Goal: Task Accomplishment & Management: Manage account settings

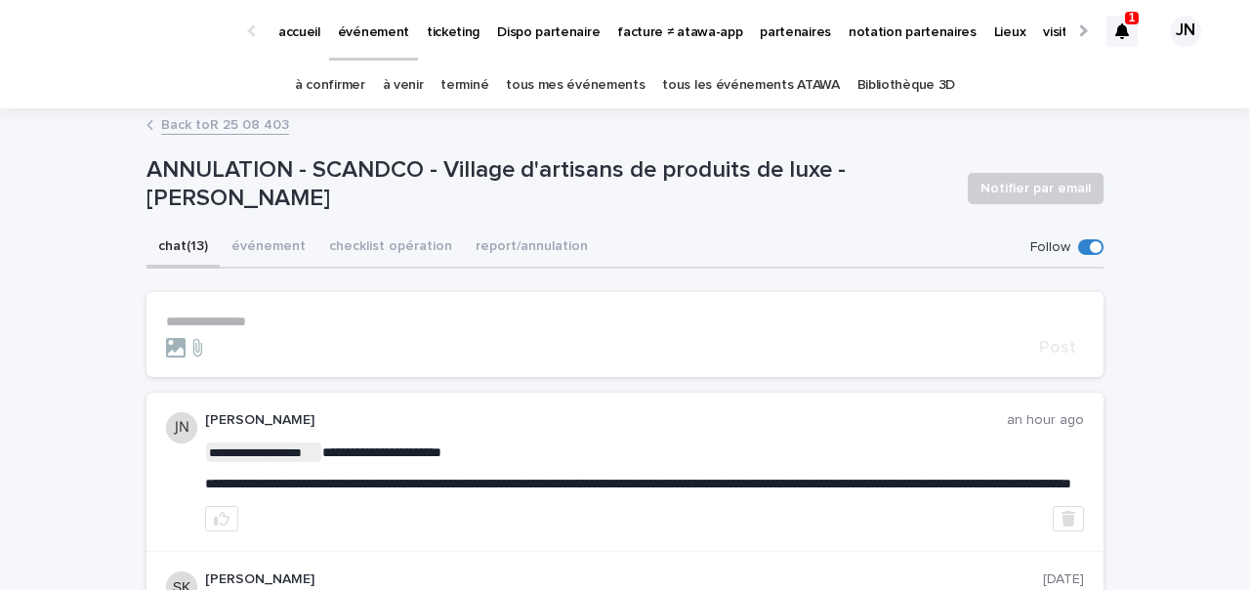
click at [709, 228] on div "chat (13) événement checklist opération report/annulation" at bounding box center [624, 248] width 957 height 41
click at [1126, 31] on icon at bounding box center [1122, 31] width 14 height 16
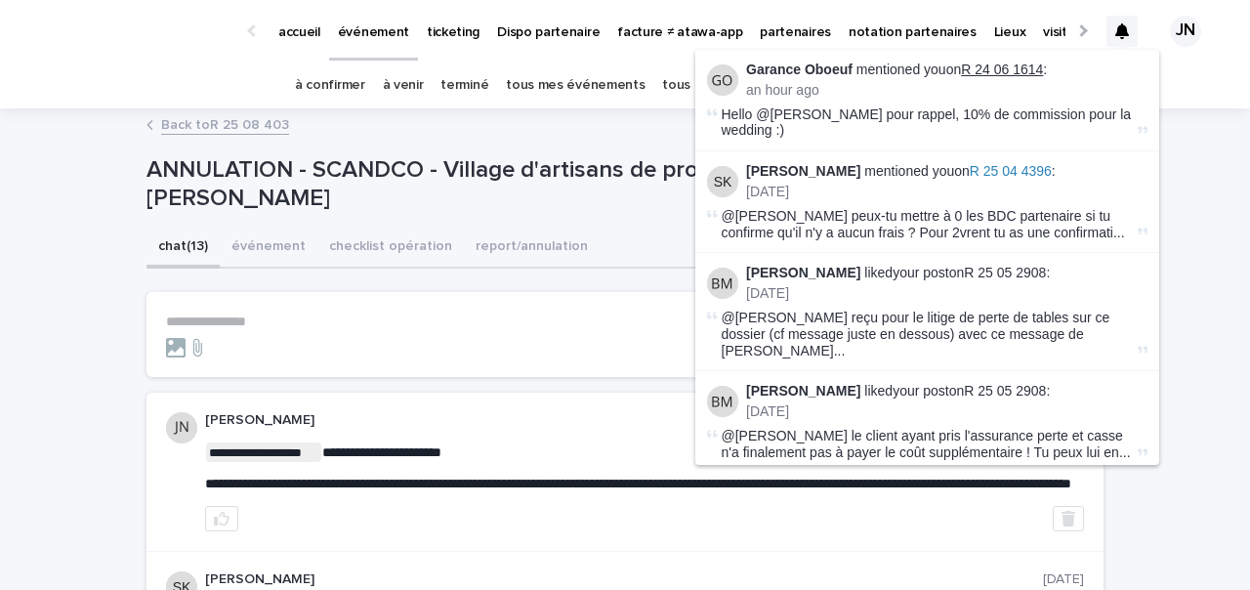
click at [1021, 71] on link "R 24 06 1614" at bounding box center [1002, 70] width 82 height 16
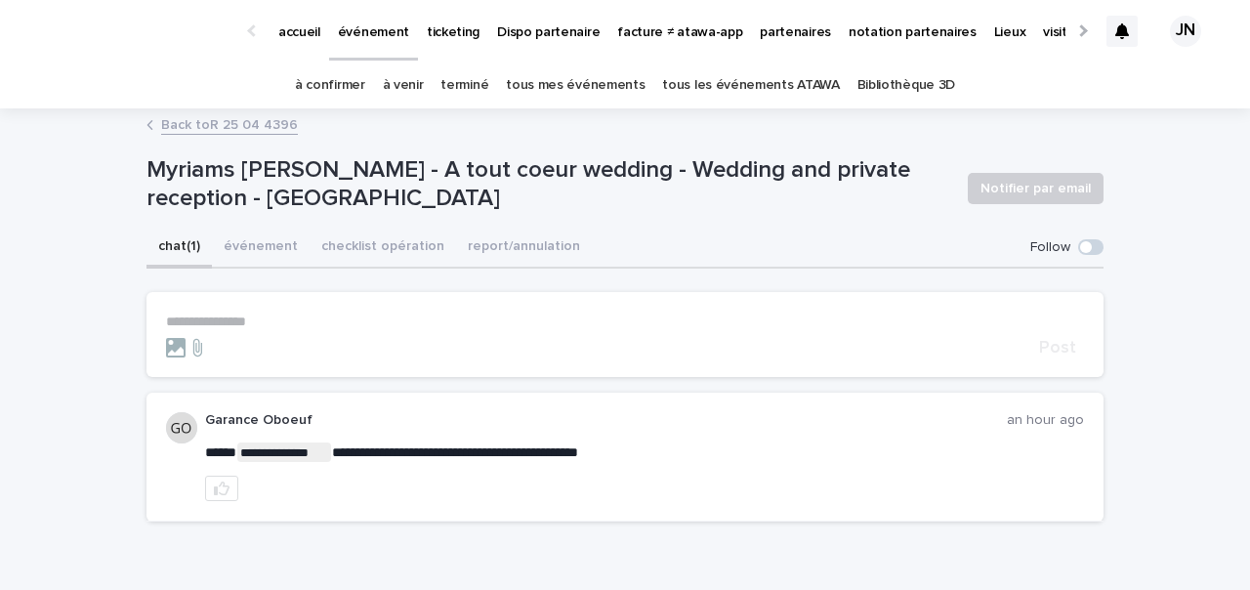
click at [1124, 13] on div at bounding box center [1121, 31] width 31 height 82
click at [1123, 30] on icon at bounding box center [1122, 31] width 14 height 16
click at [31, 49] on div "accueil événement ticketing Dispo partenaire facture ≠ atawa-app partenaires no…" at bounding box center [625, 31] width 1250 height 62
click at [424, 81] on link "à venir" at bounding box center [403, 85] width 41 height 46
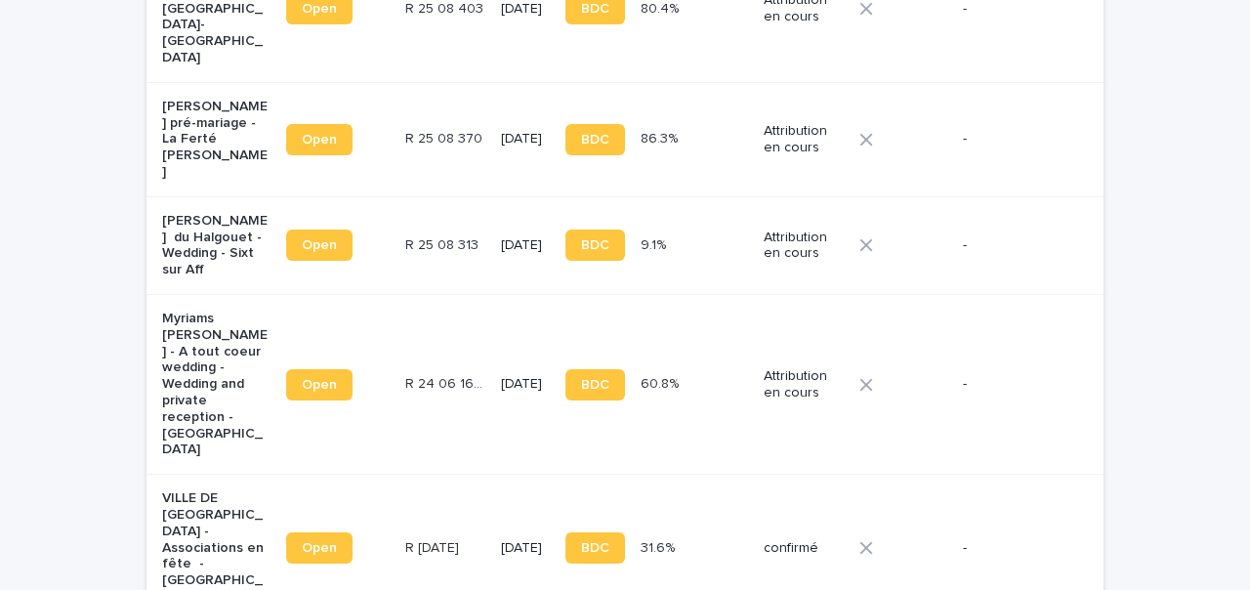
scroll to position [1041, 0]
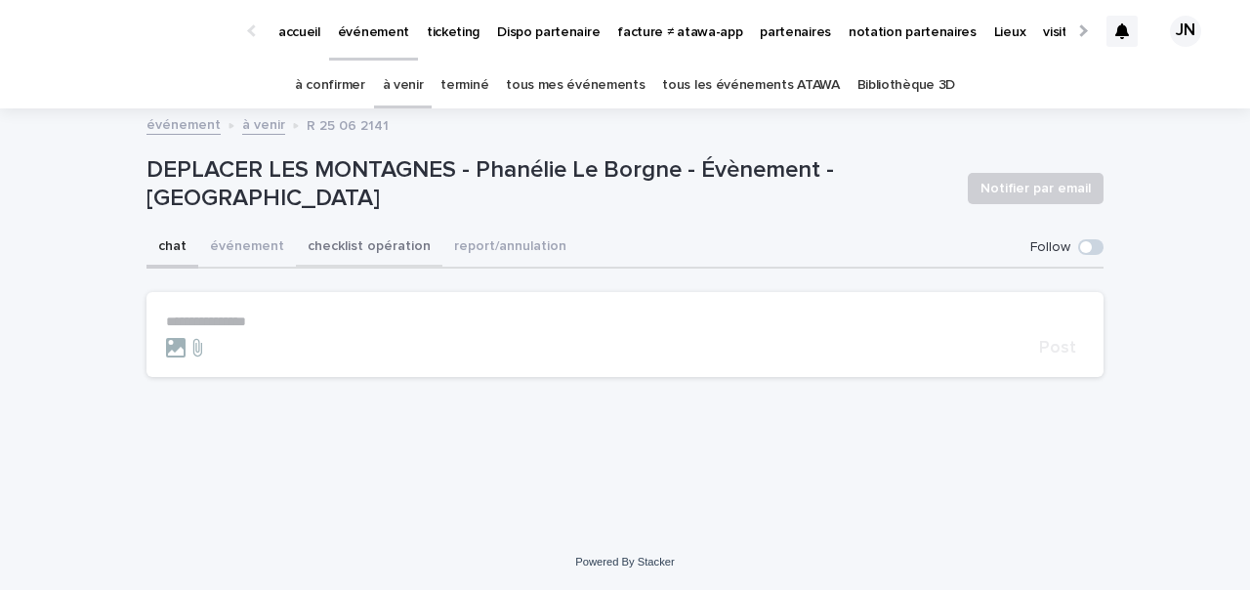
click at [344, 238] on button "checklist opération" at bounding box center [369, 248] width 146 height 41
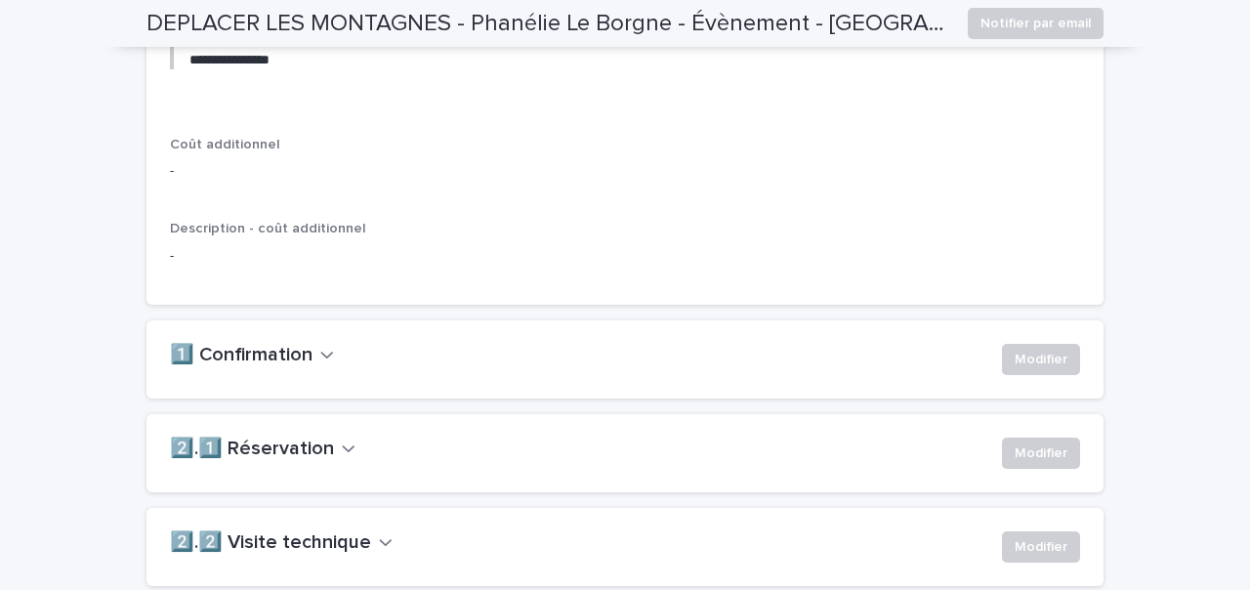
click at [342, 457] on icon "button" at bounding box center [349, 448] width 14 height 18
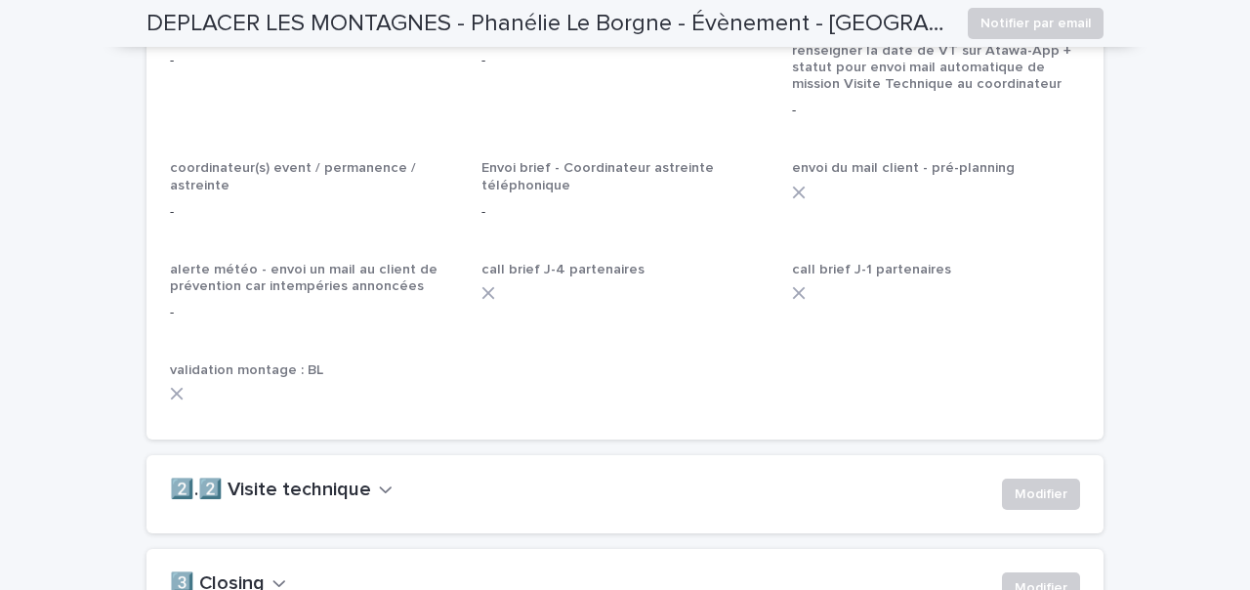
scroll to position [1577, 0]
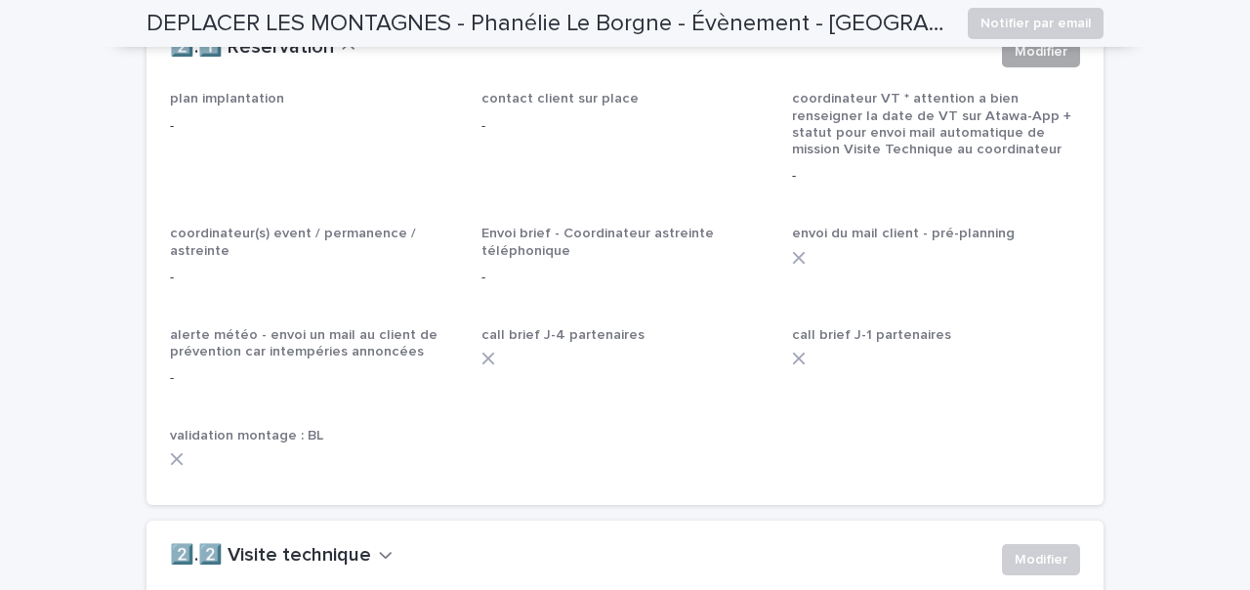
click at [1032, 62] on span "Modifier" at bounding box center [1041, 52] width 53 height 20
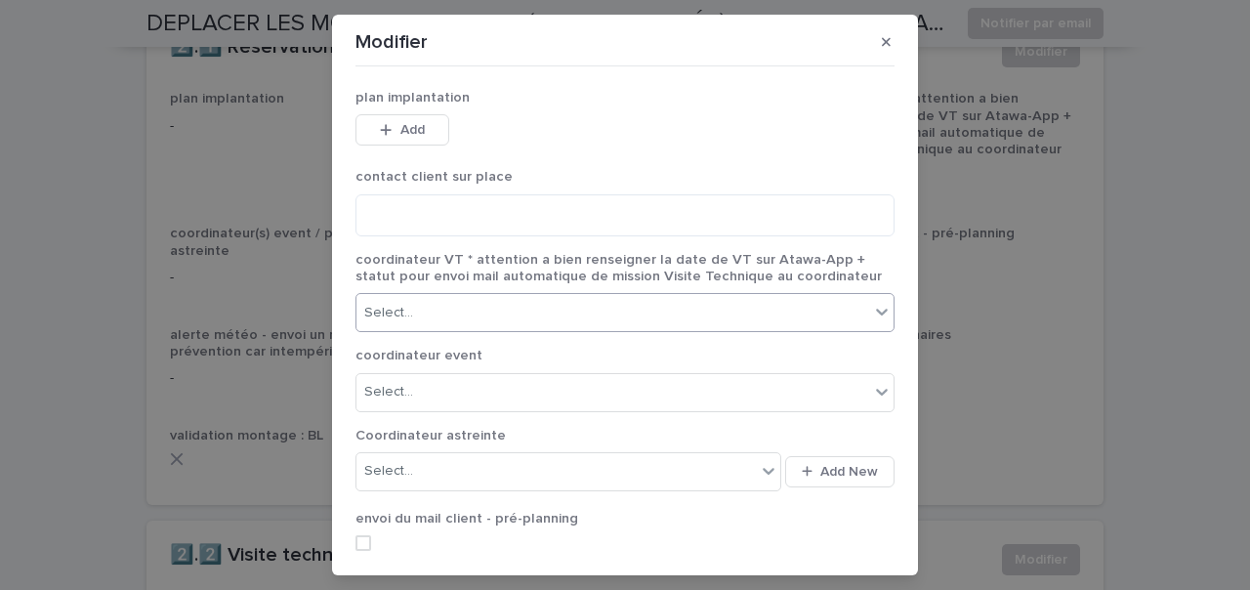
click at [547, 308] on div "Select..." at bounding box center [612, 313] width 513 height 32
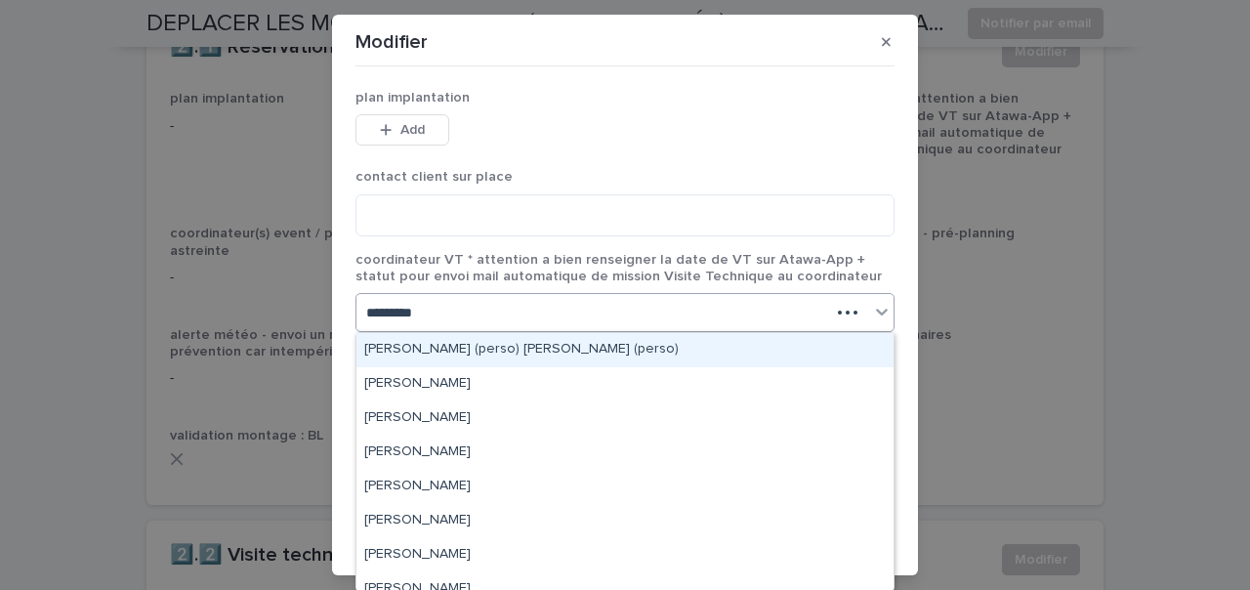
type input "**********"
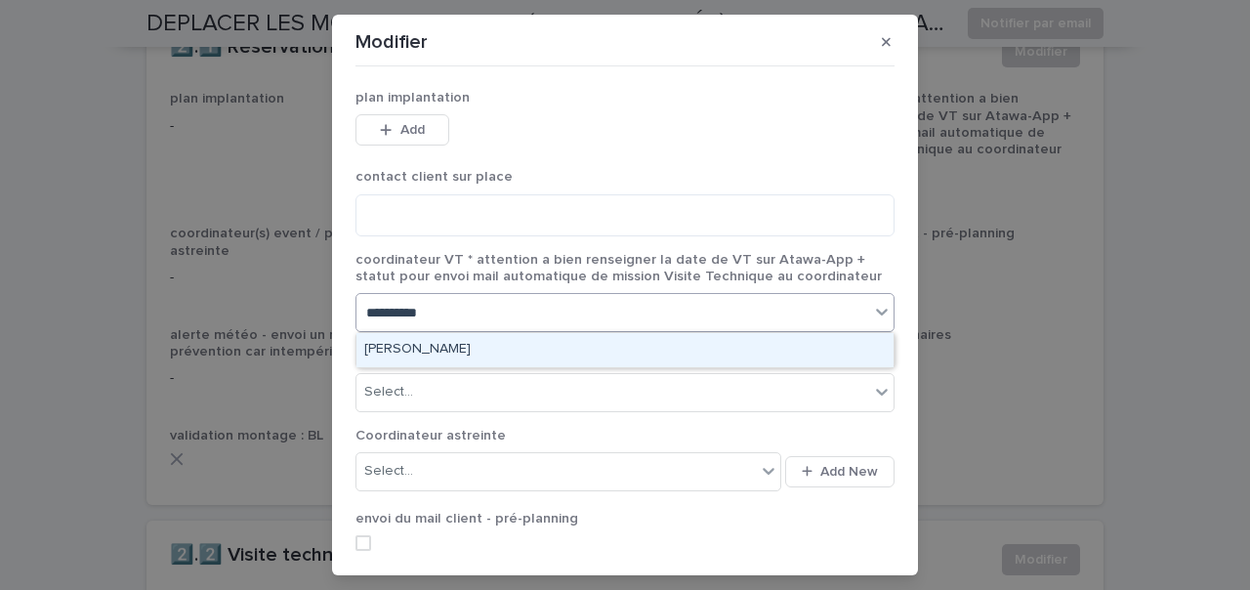
click at [503, 355] on div "[PERSON_NAME]" at bounding box center [624, 350] width 537 height 34
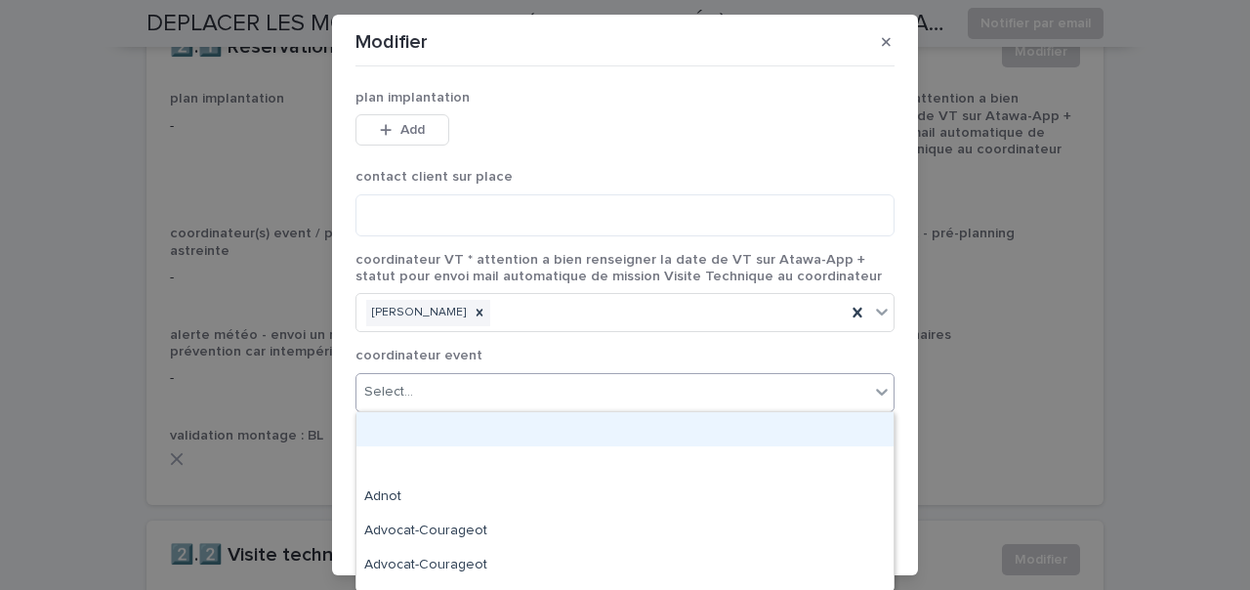
click at [475, 392] on div "Select..." at bounding box center [612, 392] width 513 height 32
type input "******"
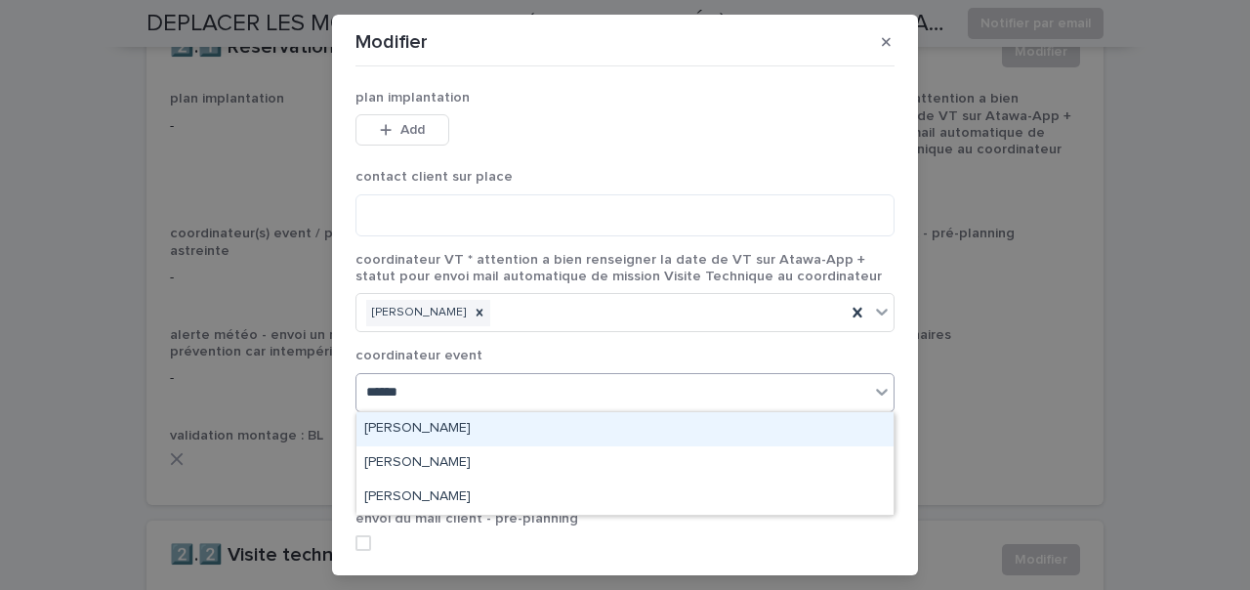
click at [403, 419] on div "[PERSON_NAME]" at bounding box center [624, 429] width 537 height 34
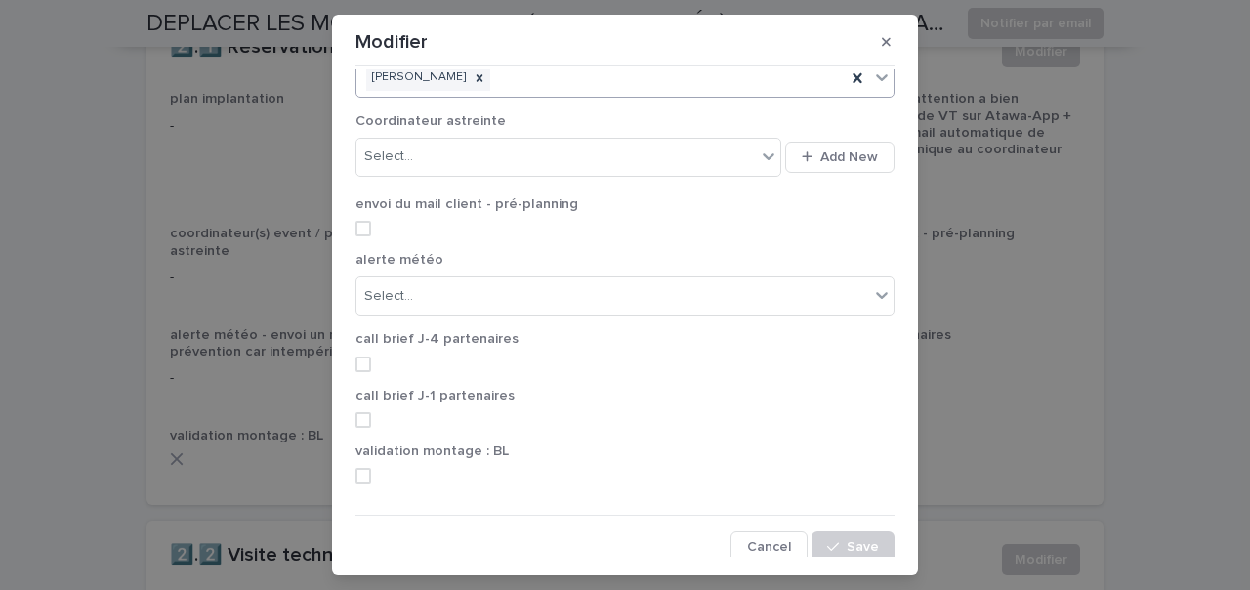
scroll to position [320, 0]
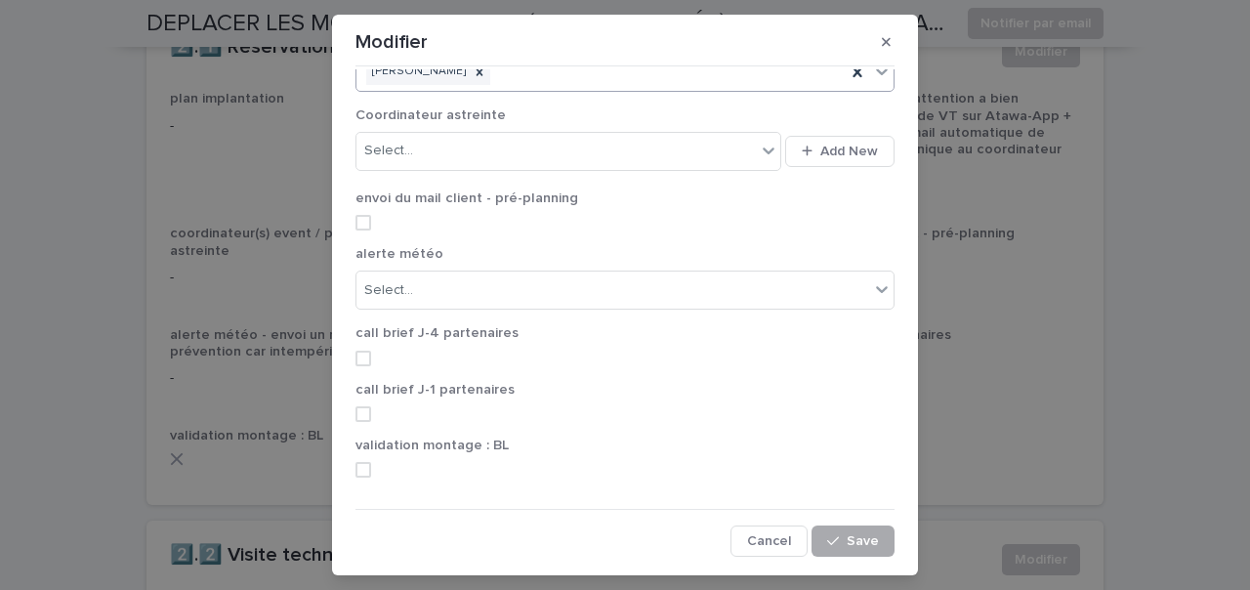
click at [839, 542] on icon "button" at bounding box center [833, 541] width 12 height 14
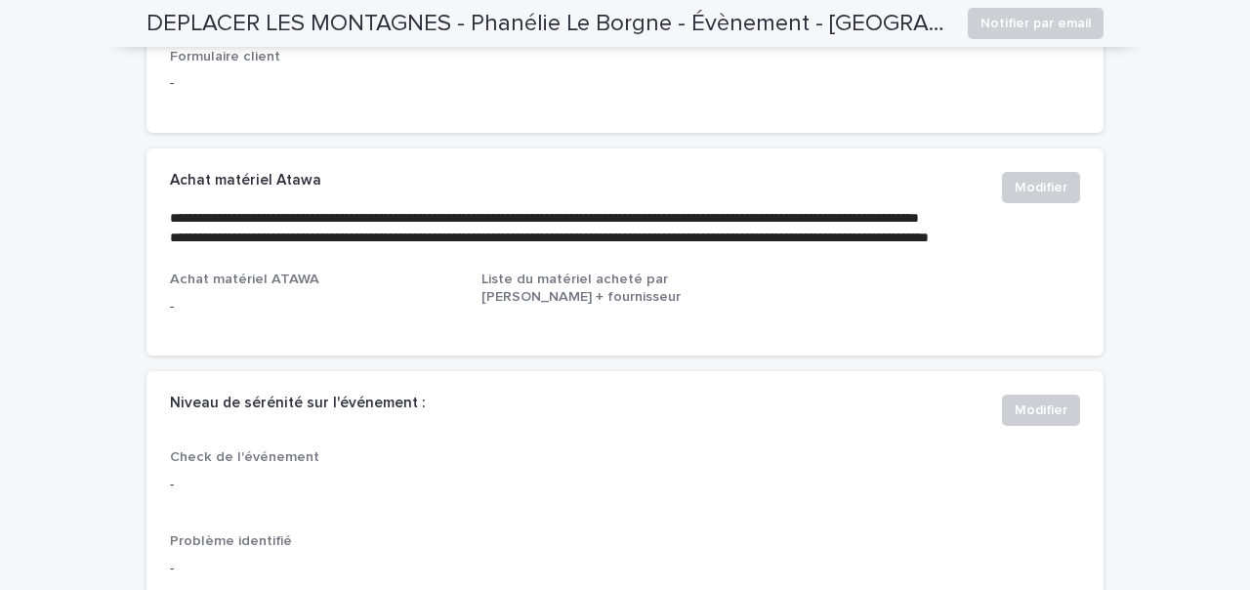
scroll to position [0, 0]
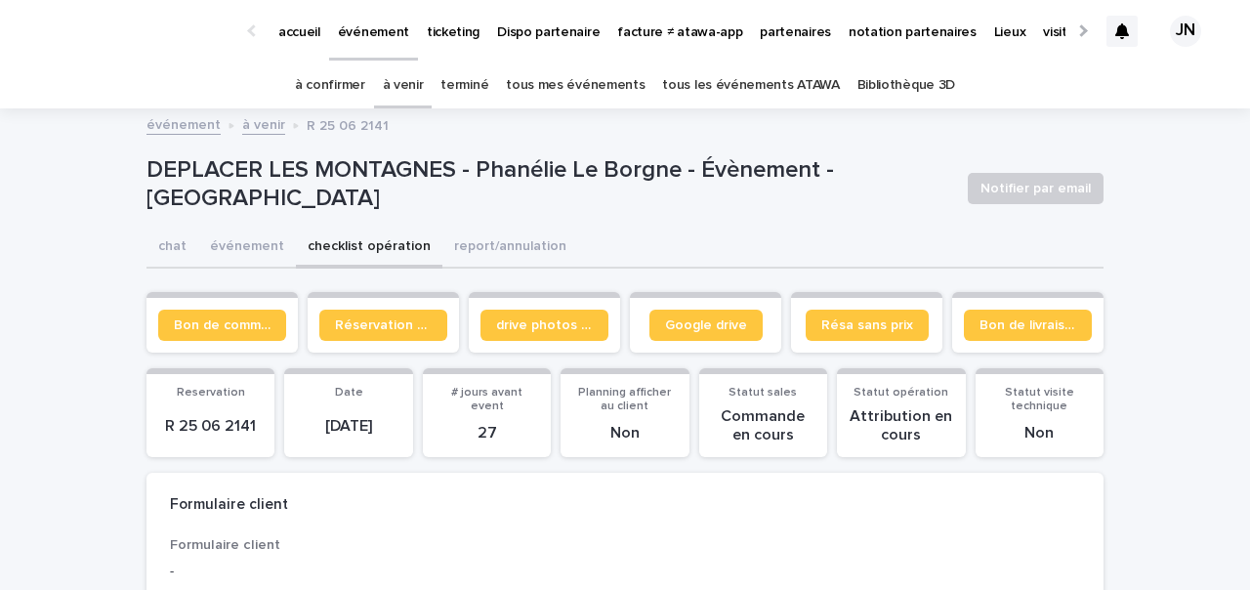
click at [343, 86] on link "à confirmer" at bounding box center [330, 85] width 70 height 46
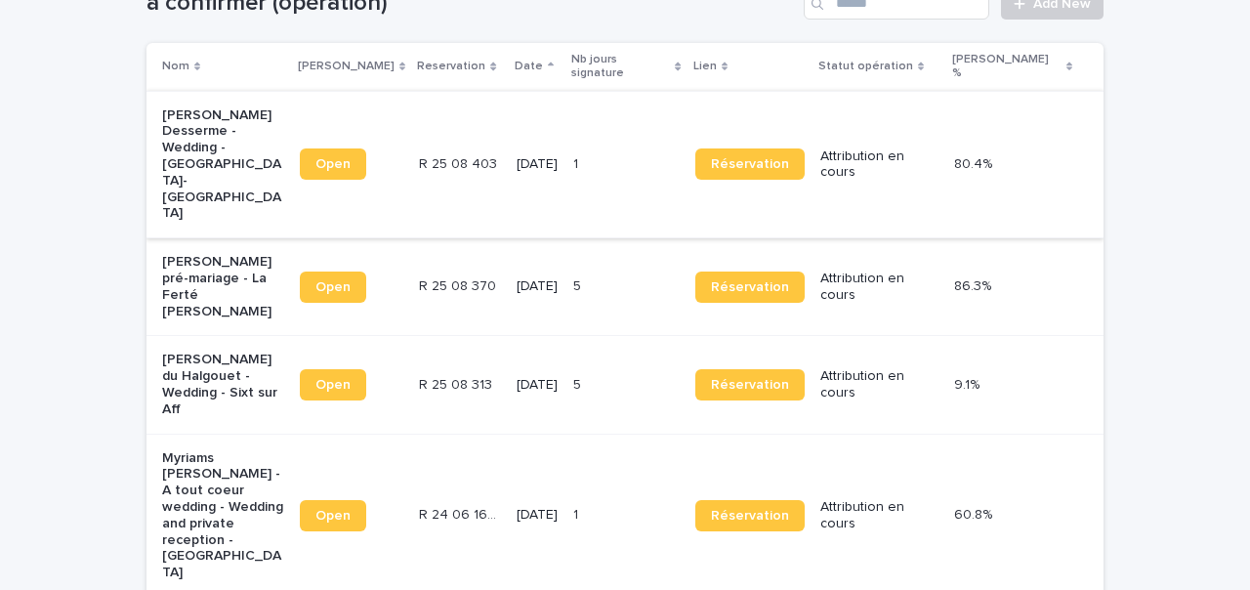
scroll to position [155, 0]
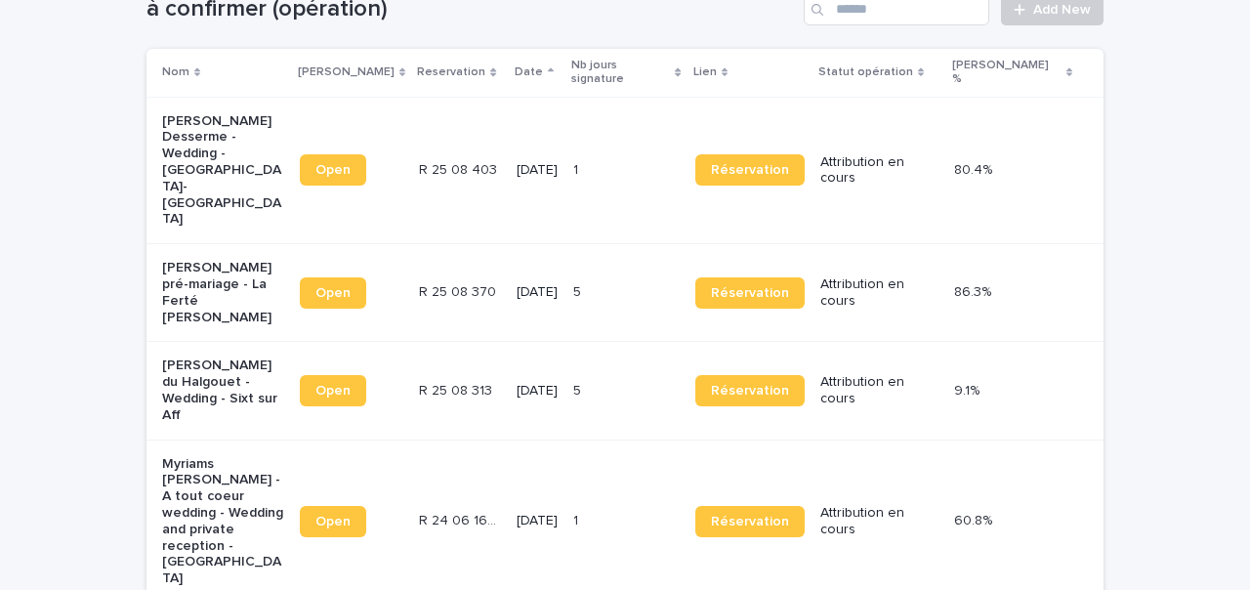
click at [460, 150] on td "R 25 08 403 R 25 08 403" at bounding box center [460, 170] width 98 height 147
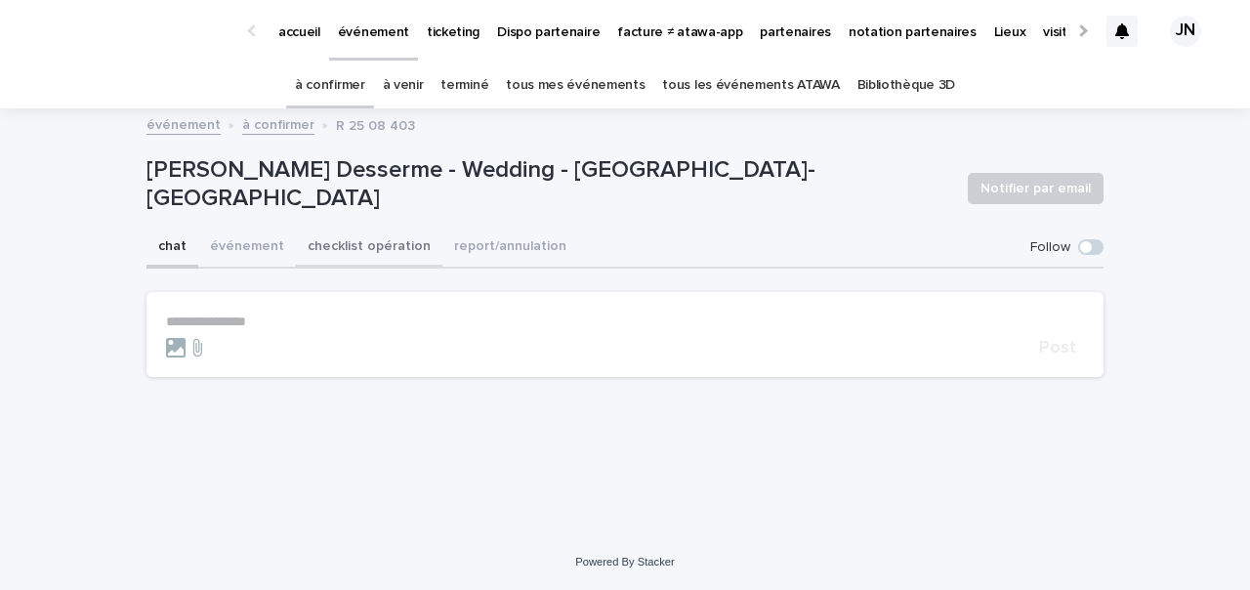
click at [360, 257] on button "checklist opération" at bounding box center [369, 248] width 146 height 41
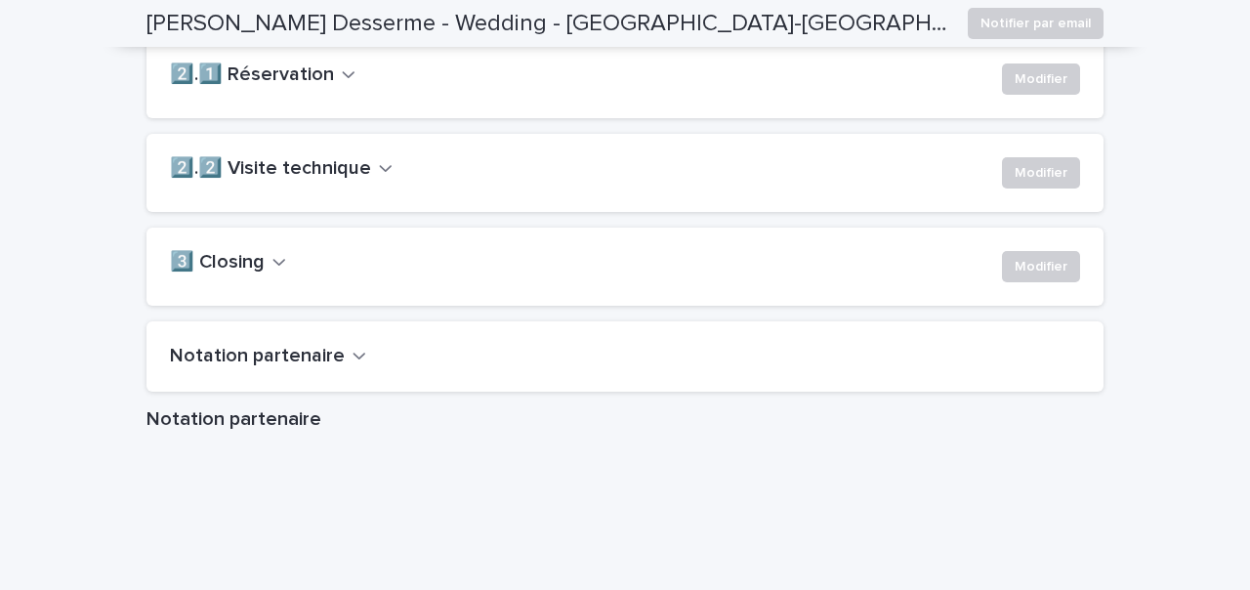
scroll to position [1371, 0]
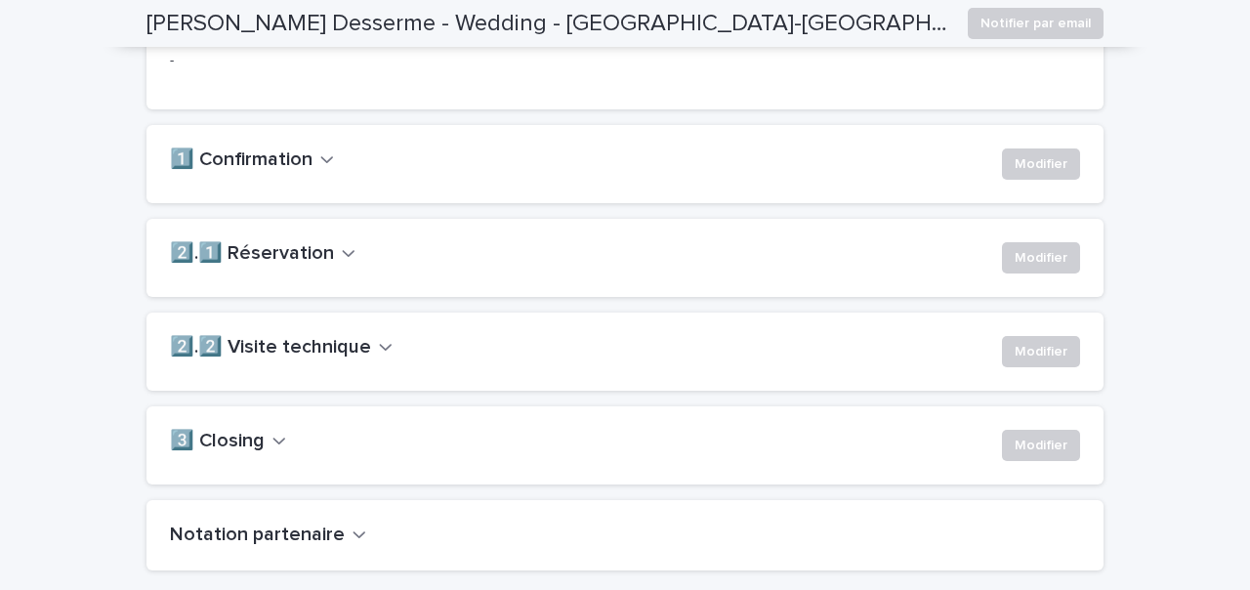
click at [303, 266] on h2 "2️⃣.1️⃣ Réservation" at bounding box center [252, 253] width 164 height 23
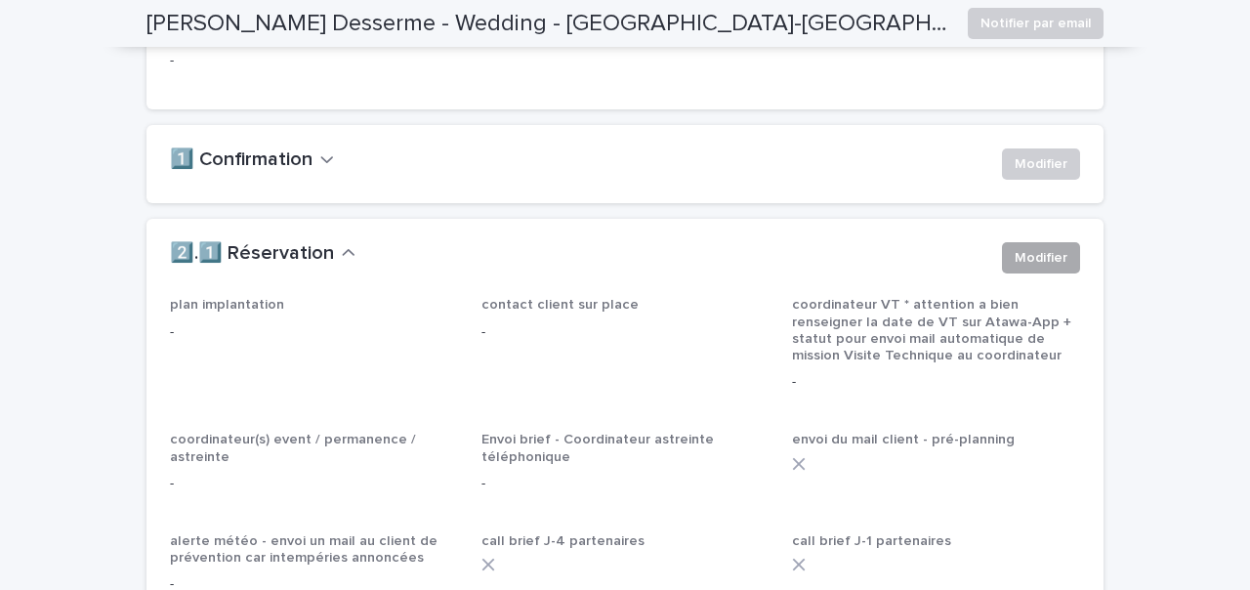
click at [1044, 273] on button "Modifier" at bounding box center [1041, 257] width 78 height 31
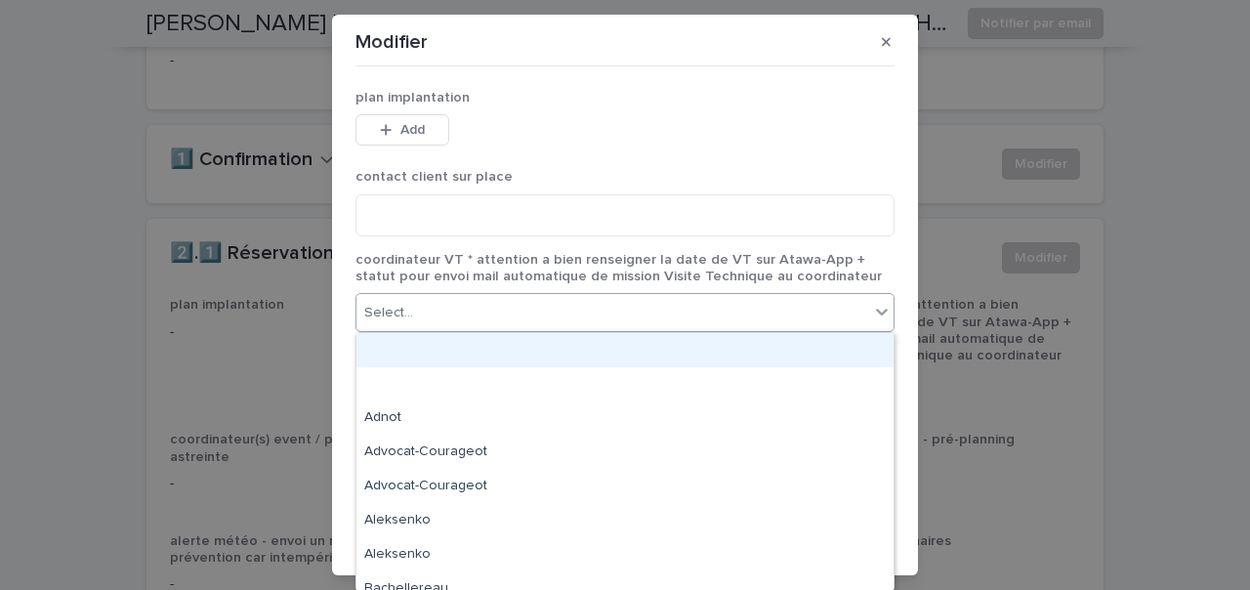
click at [645, 308] on div "Select..." at bounding box center [612, 313] width 513 height 32
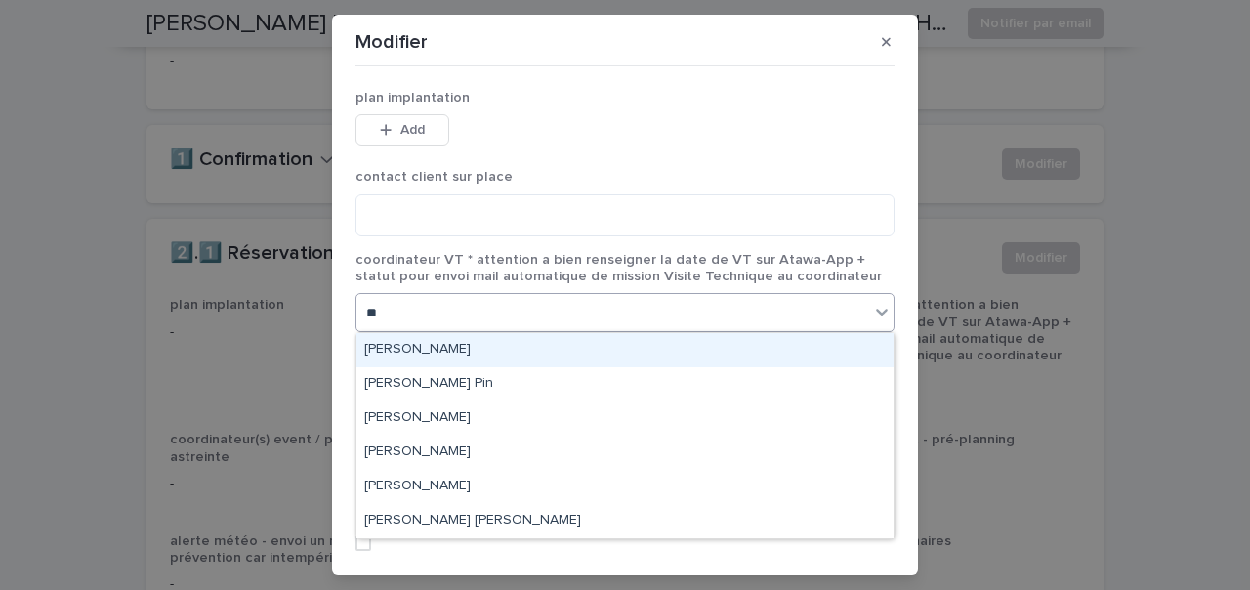
type input "***"
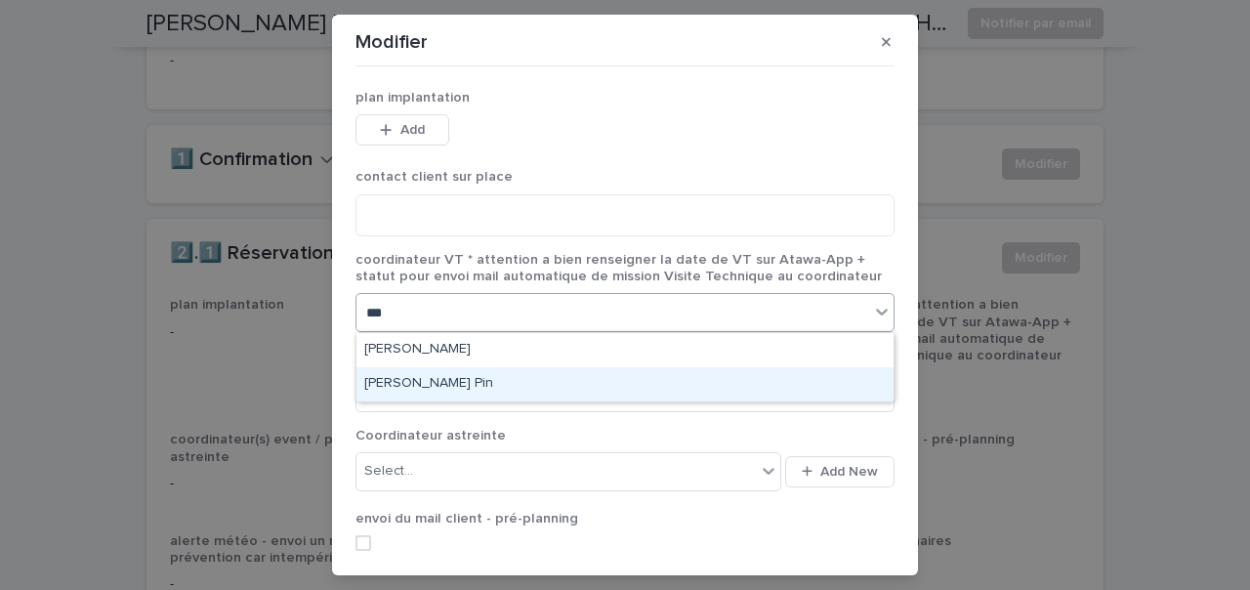
click at [546, 385] on div "[PERSON_NAME] Pin" at bounding box center [624, 384] width 537 height 34
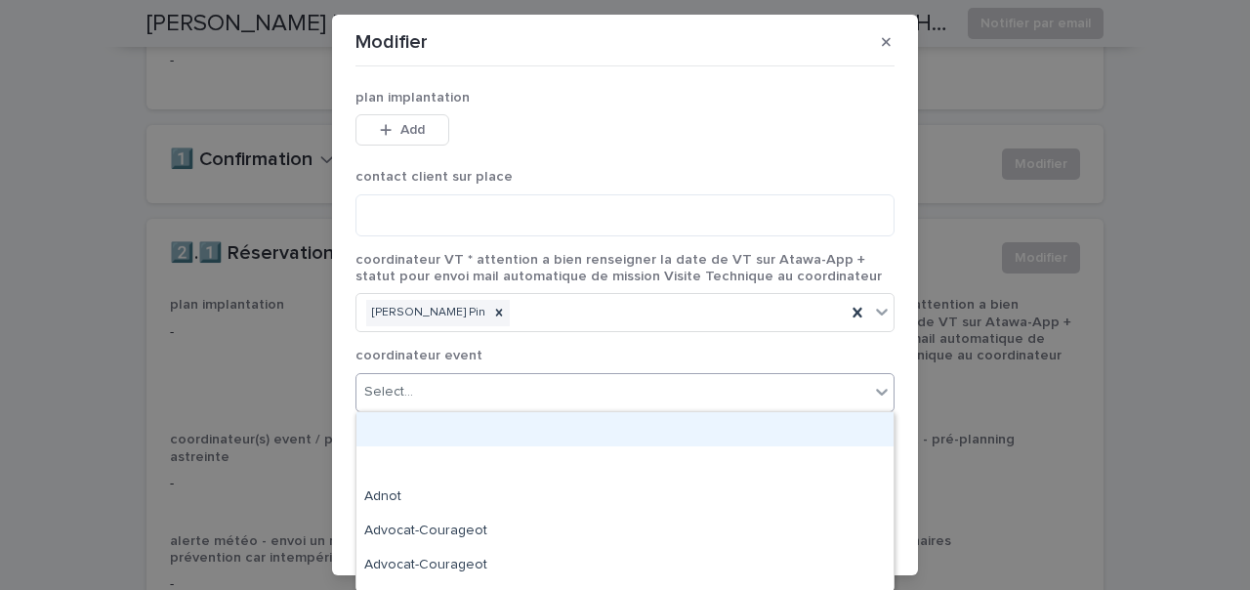
click at [541, 395] on div "Select..." at bounding box center [612, 392] width 513 height 32
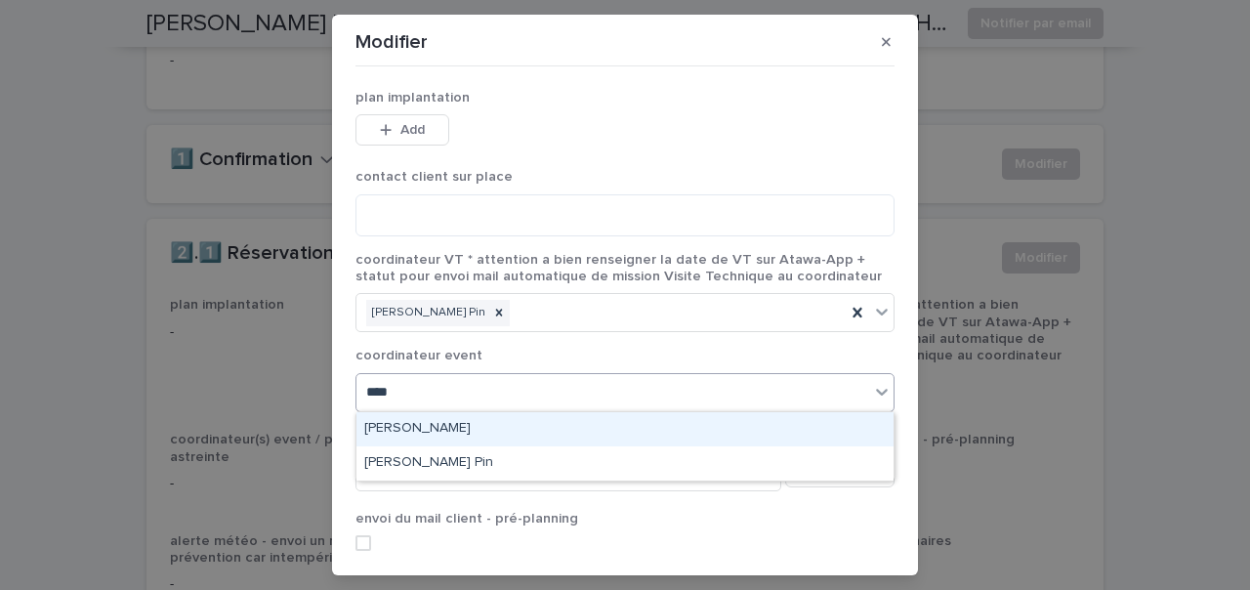
type input "*****"
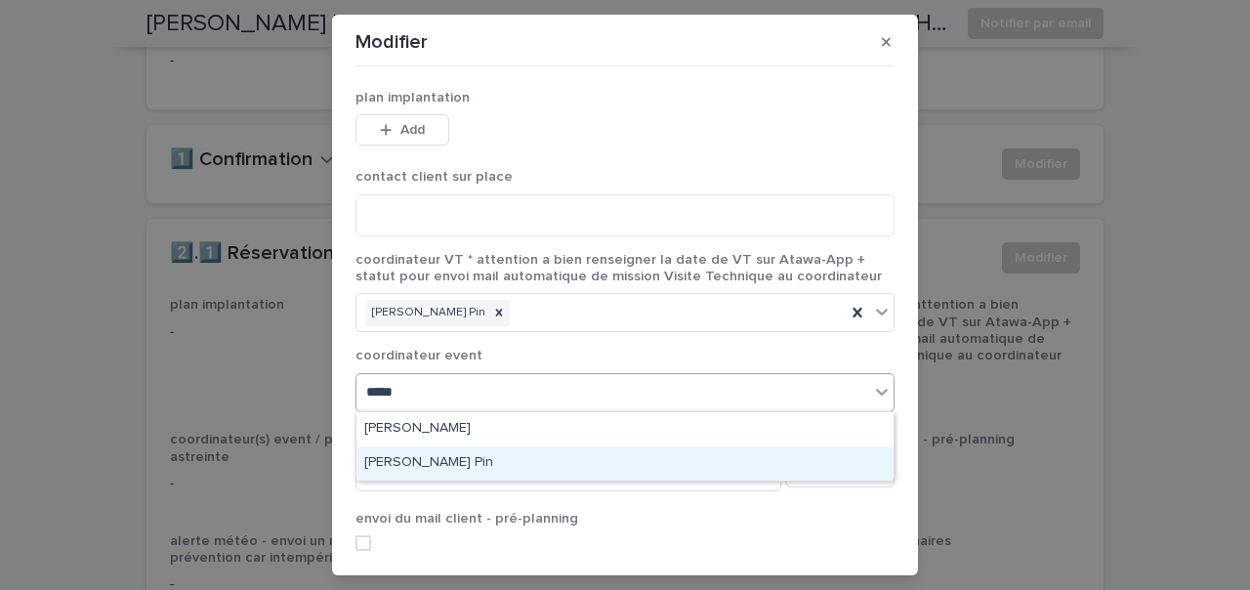
click at [420, 456] on div "[PERSON_NAME] Pin" at bounding box center [624, 463] width 537 height 34
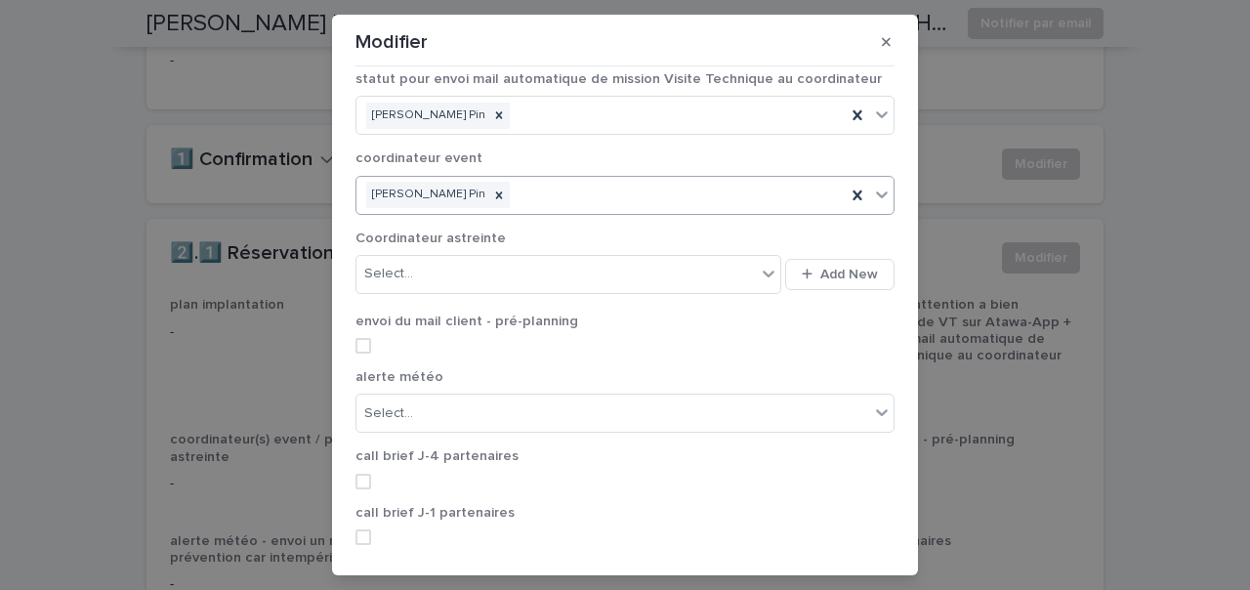
scroll to position [320, 0]
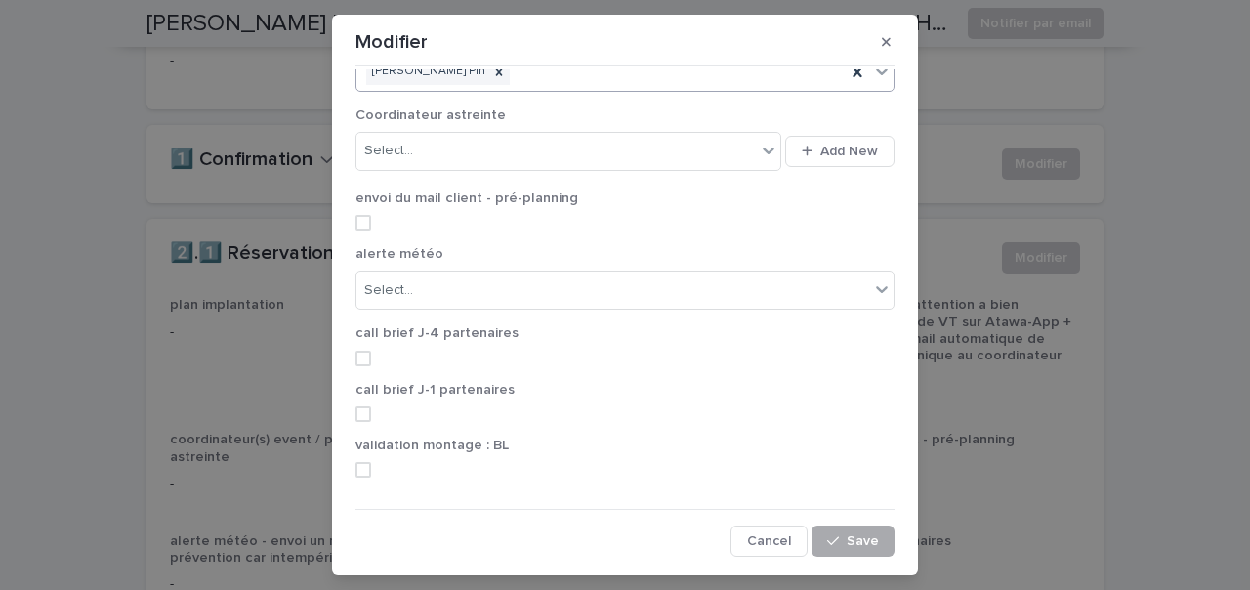
click at [863, 545] on span "Save" at bounding box center [863, 541] width 32 height 14
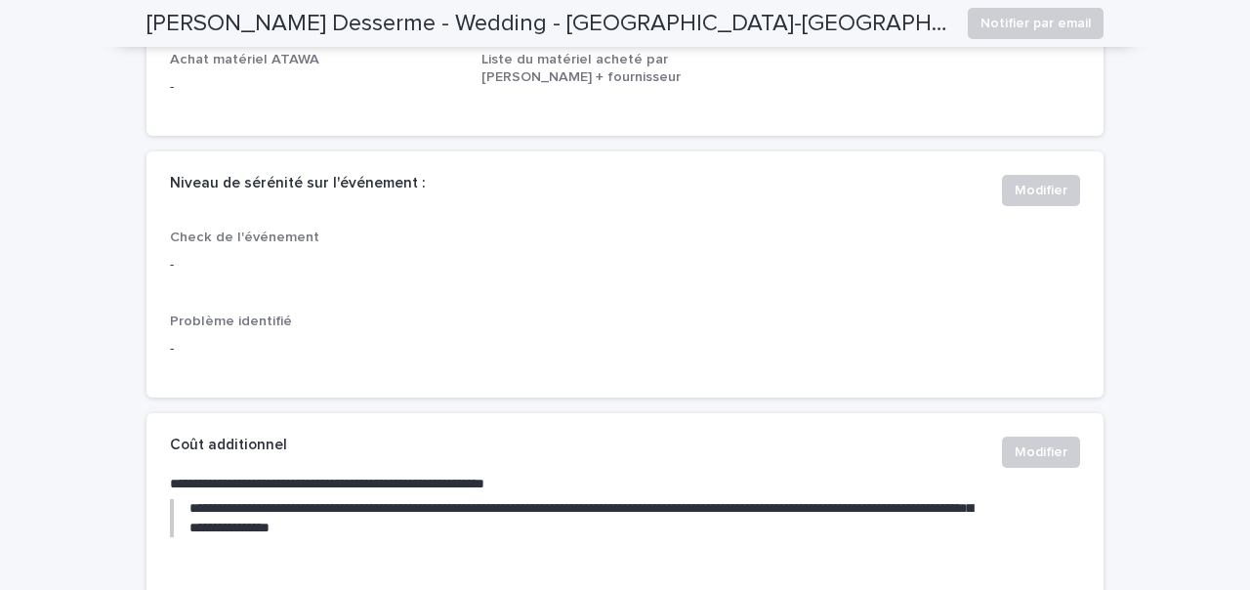
scroll to position [0, 0]
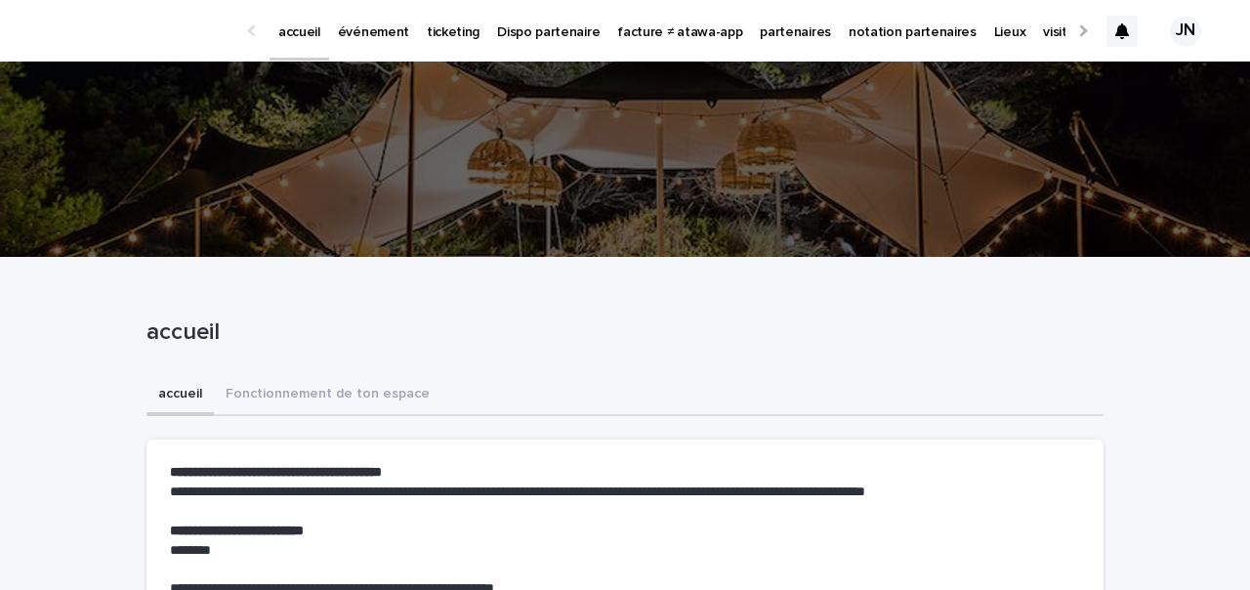
click at [756, 49] on link "partenaires" at bounding box center [795, 30] width 89 height 61
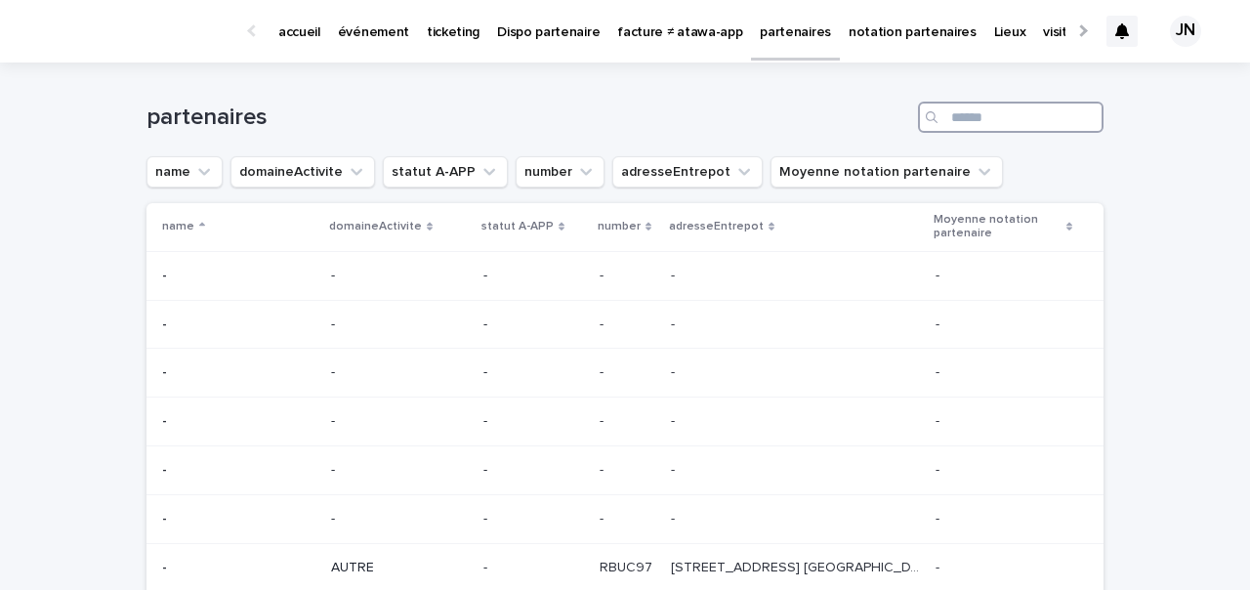
click at [956, 126] on input "Search" at bounding box center [1011, 117] width 186 height 31
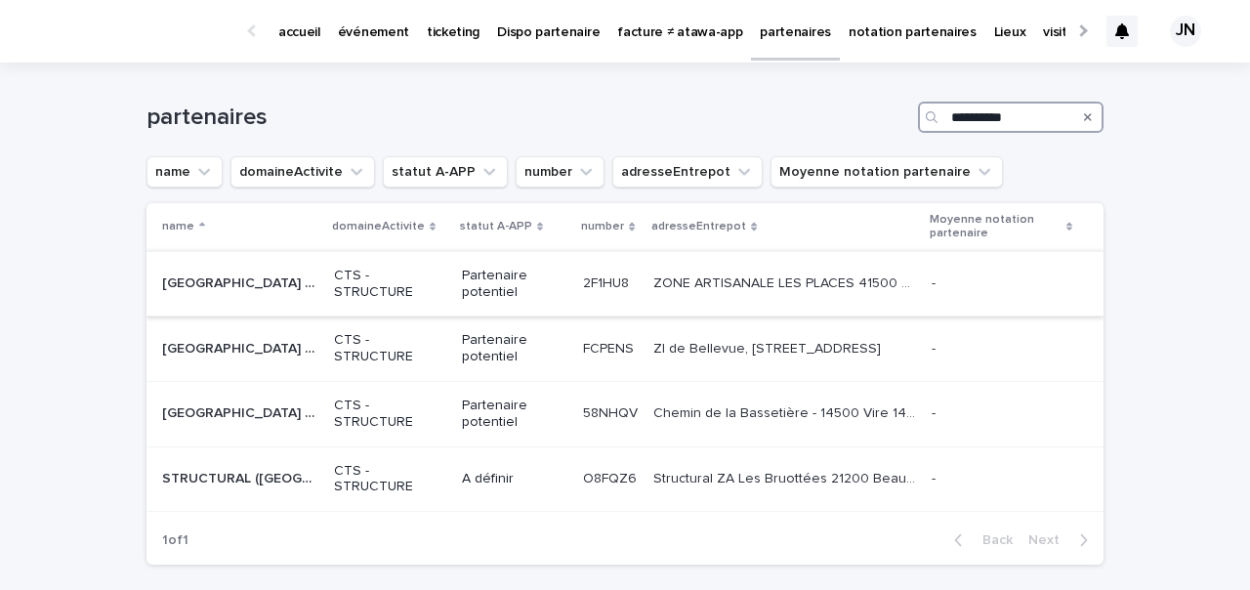
type input "**********"
click at [380, 274] on p "CTS - STRUCTURE" at bounding box center [390, 284] width 112 height 33
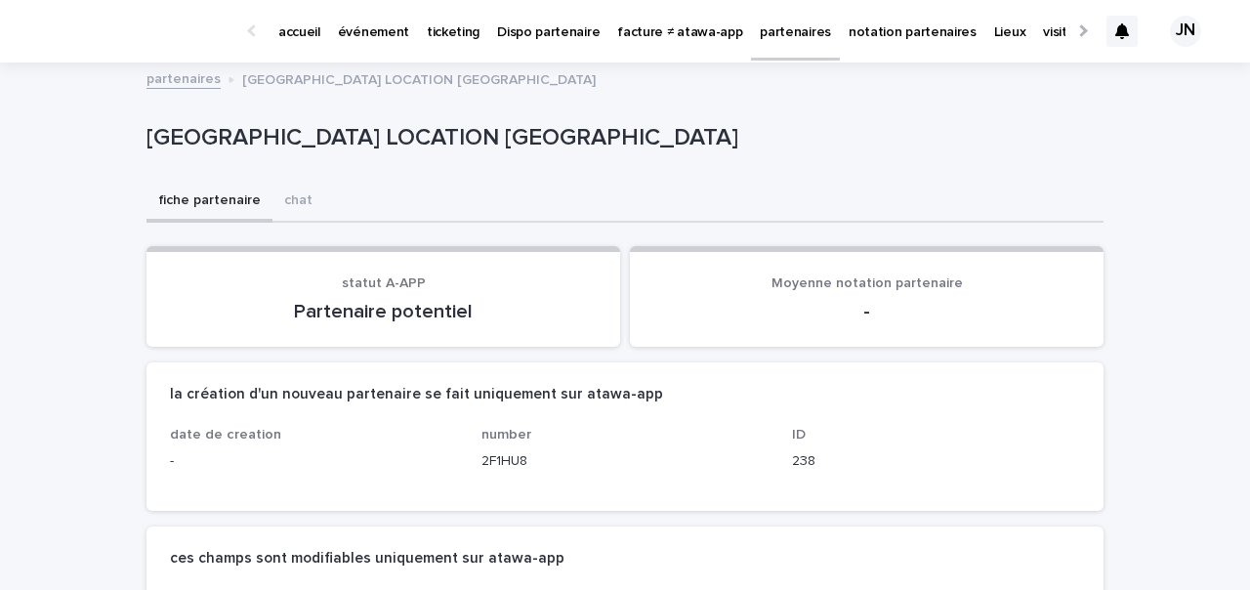
click at [157, 69] on link "partenaires" at bounding box center [183, 77] width 74 height 22
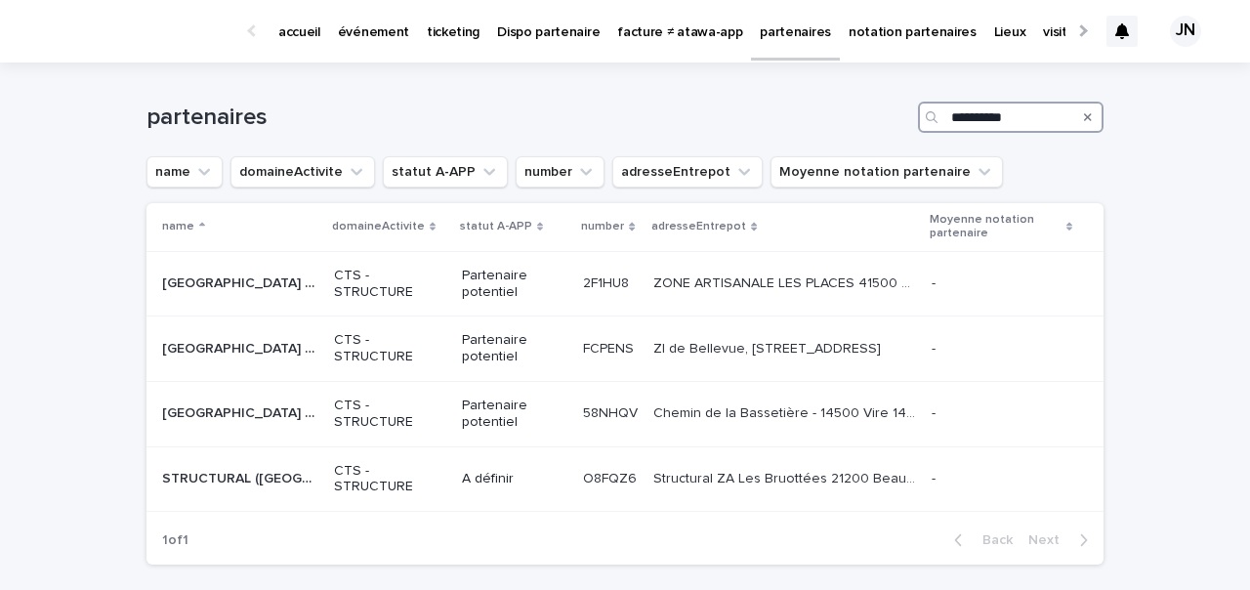
click at [1018, 118] on input "**********" at bounding box center [1011, 117] width 186 height 31
click at [694, 357] on div "ZI de Bellevue, 24 Impasse des Genêts 22200 Guingamp ZI de Bellevue, 24 Impasse…" at bounding box center [784, 349] width 263 height 32
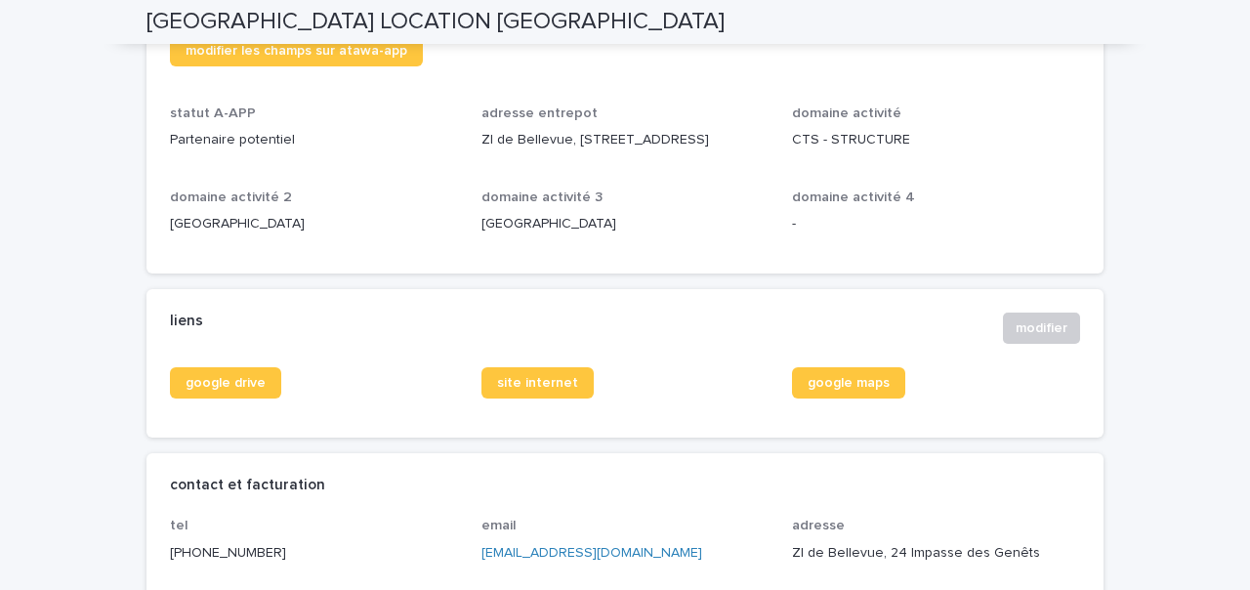
scroll to position [850, 0]
